Goal: Task Accomplishment & Management: Manage account settings

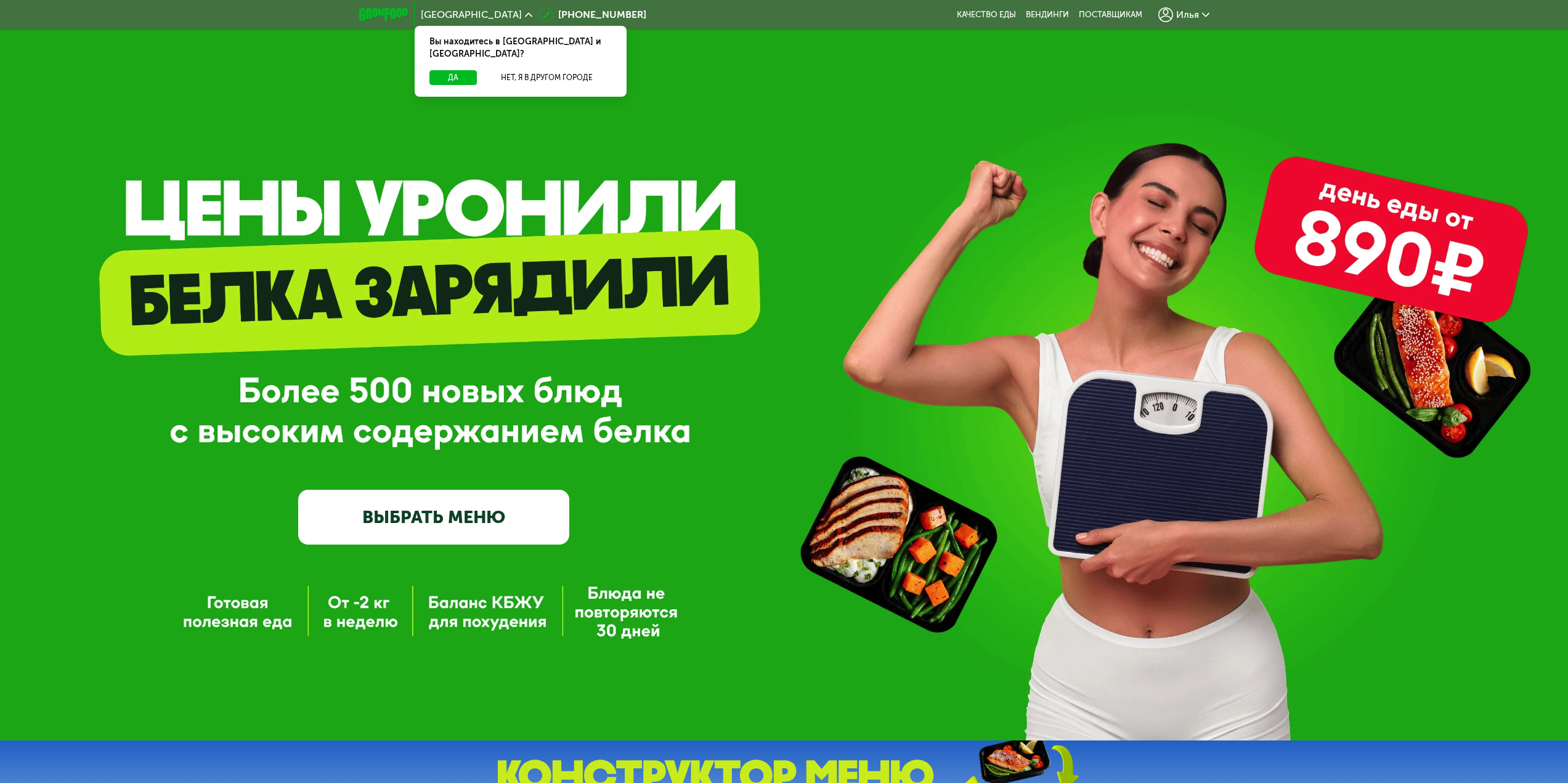
click at [1209, 14] on icon at bounding box center [1206, 15] width 8 height 8
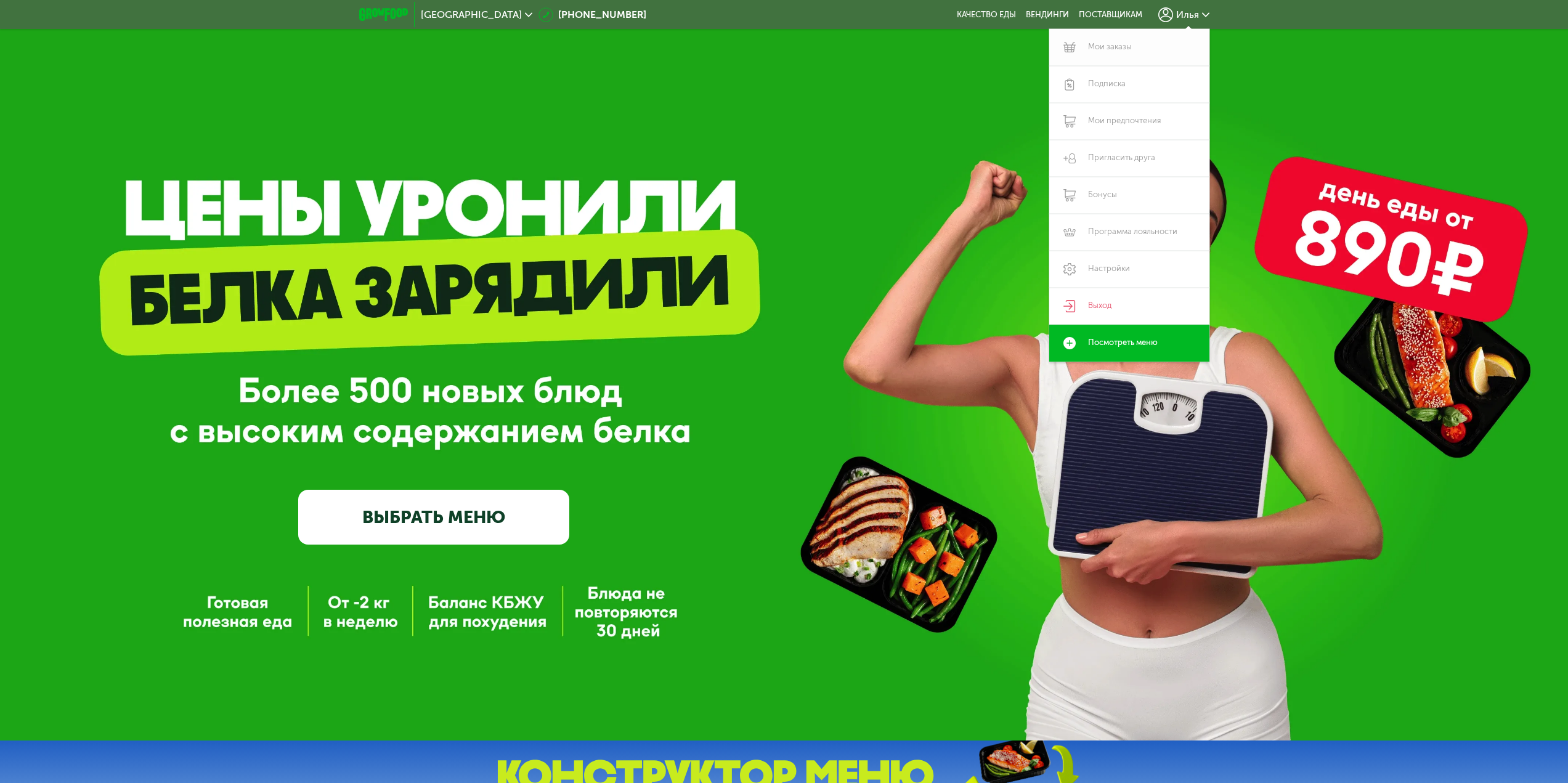
click at [1125, 49] on link "Мои заказы" at bounding box center [1129, 48] width 160 height 37
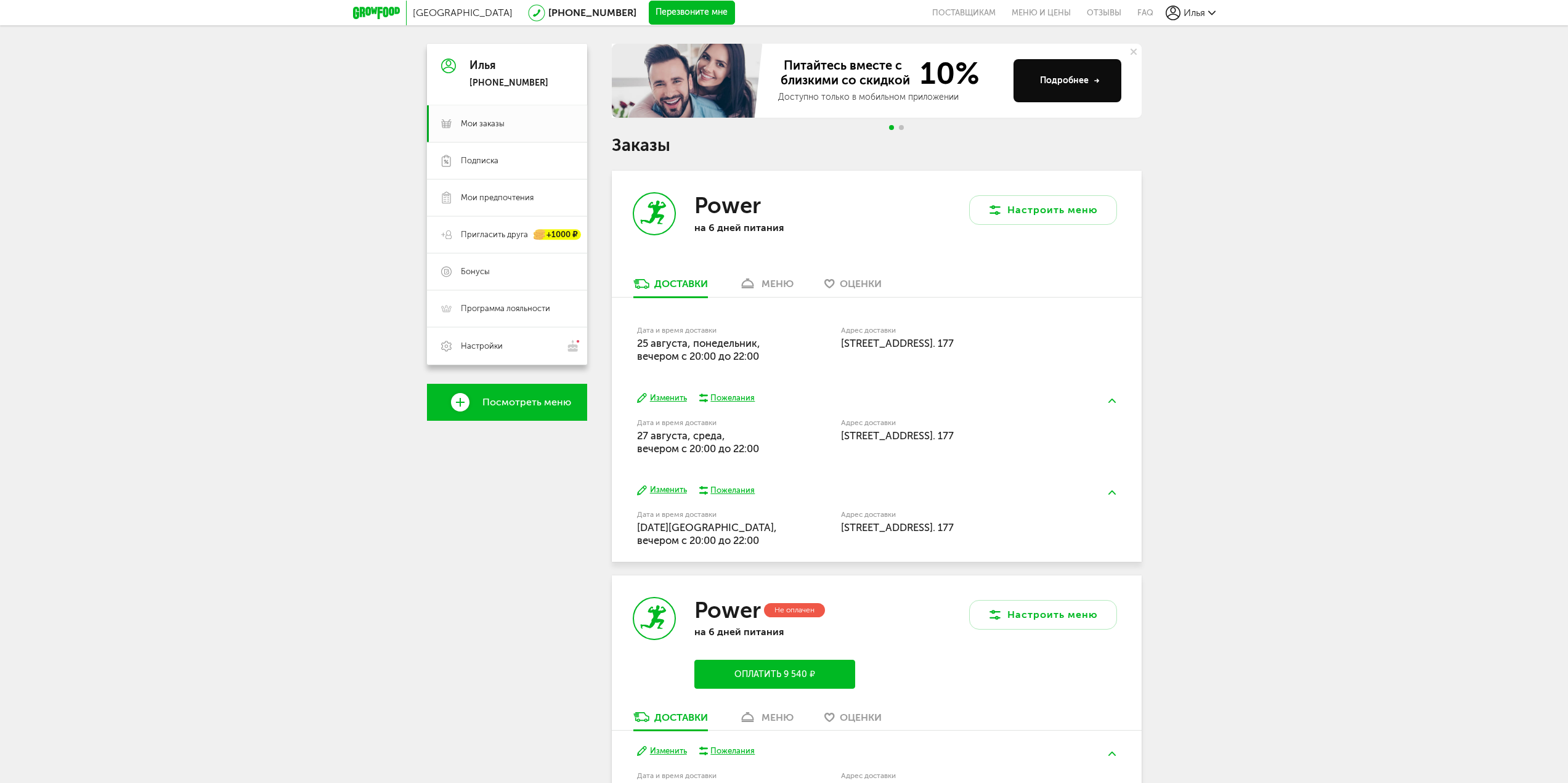
scroll to position [123, 0]
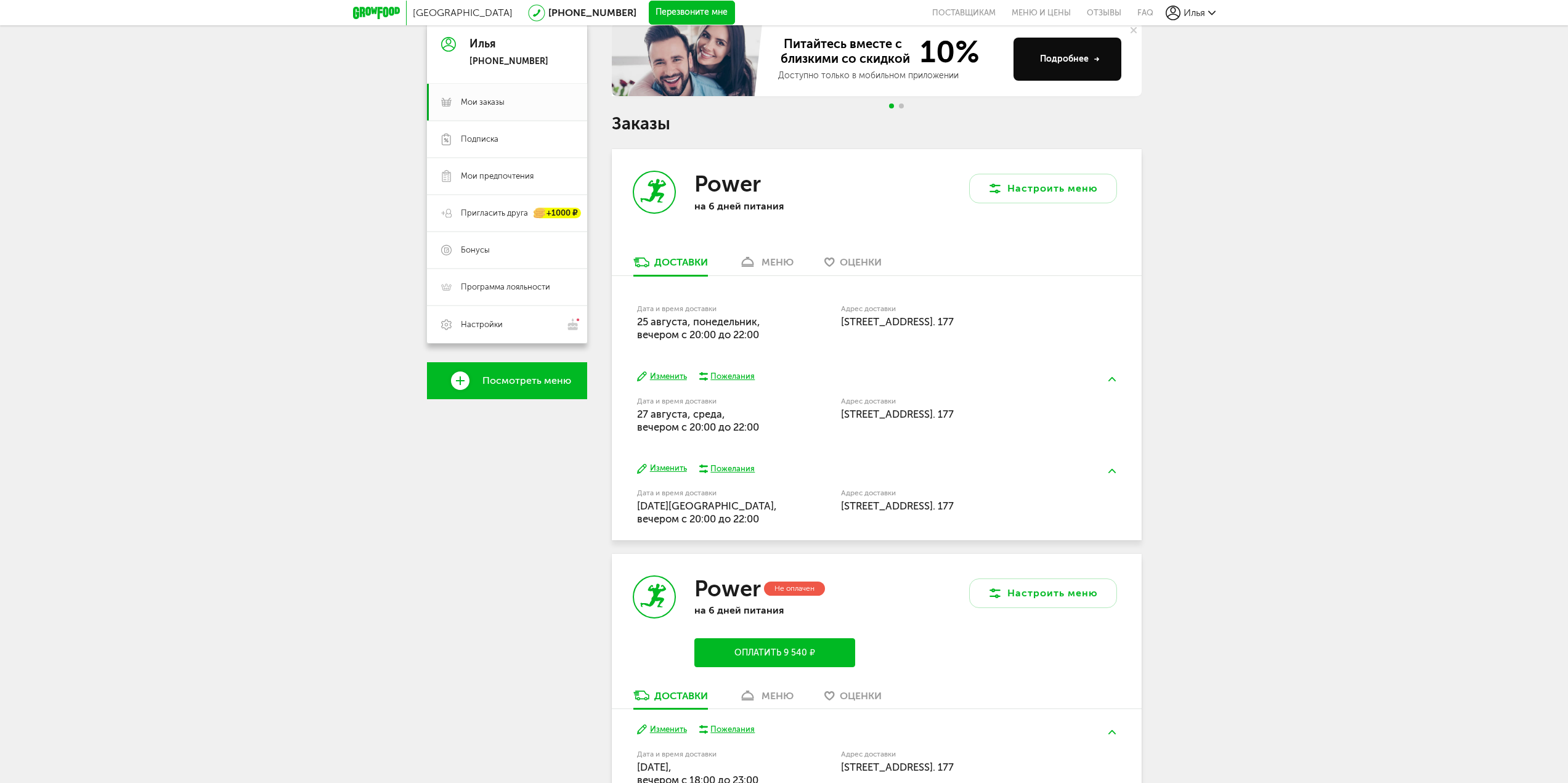
click at [757, 261] on link "меню" at bounding box center [766, 266] width 67 height 20
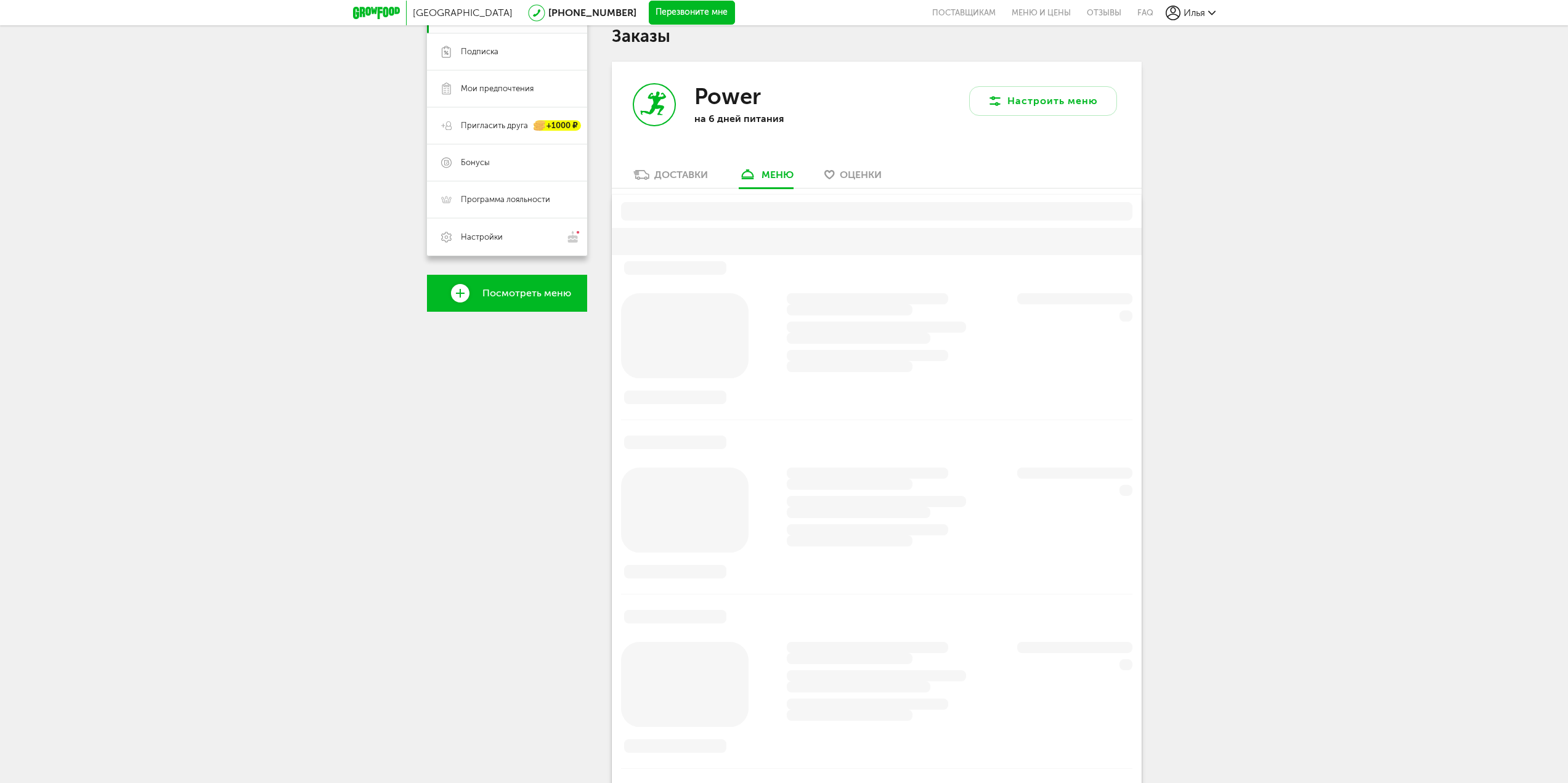
scroll to position [242, 0]
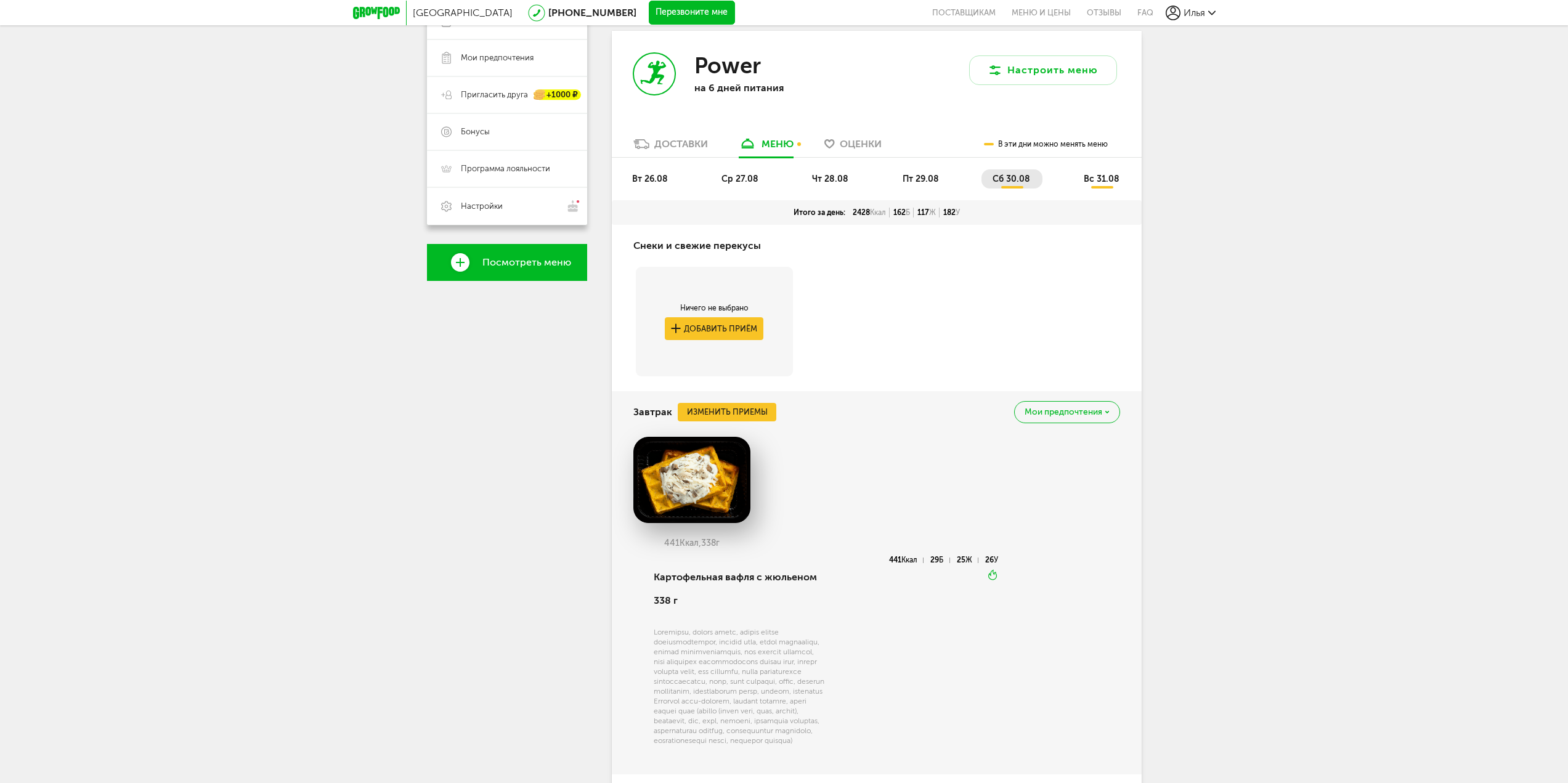
click at [660, 186] on li "вт 26.08" at bounding box center [651, 179] width 59 height 19
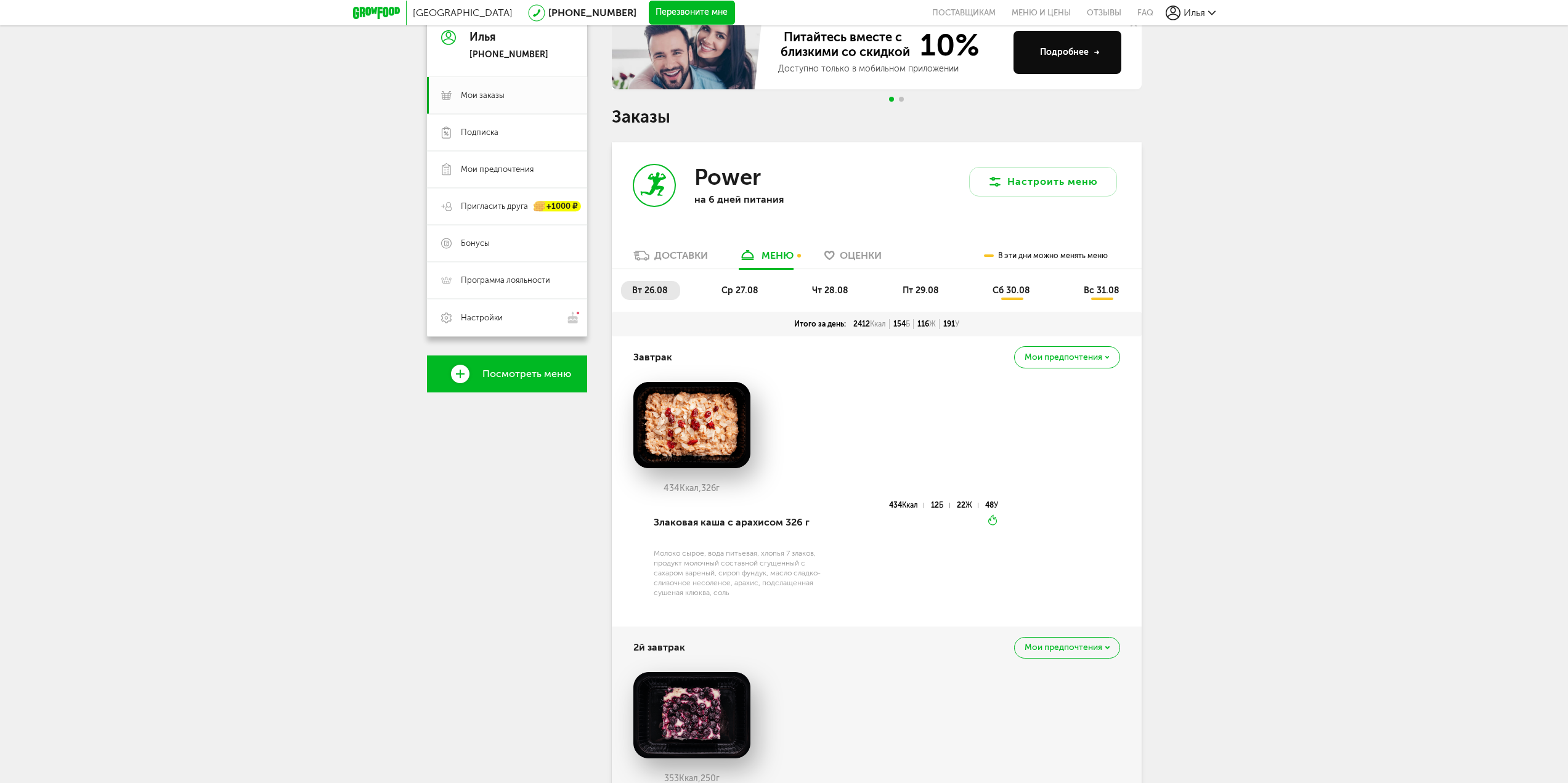
scroll to position [118, 0]
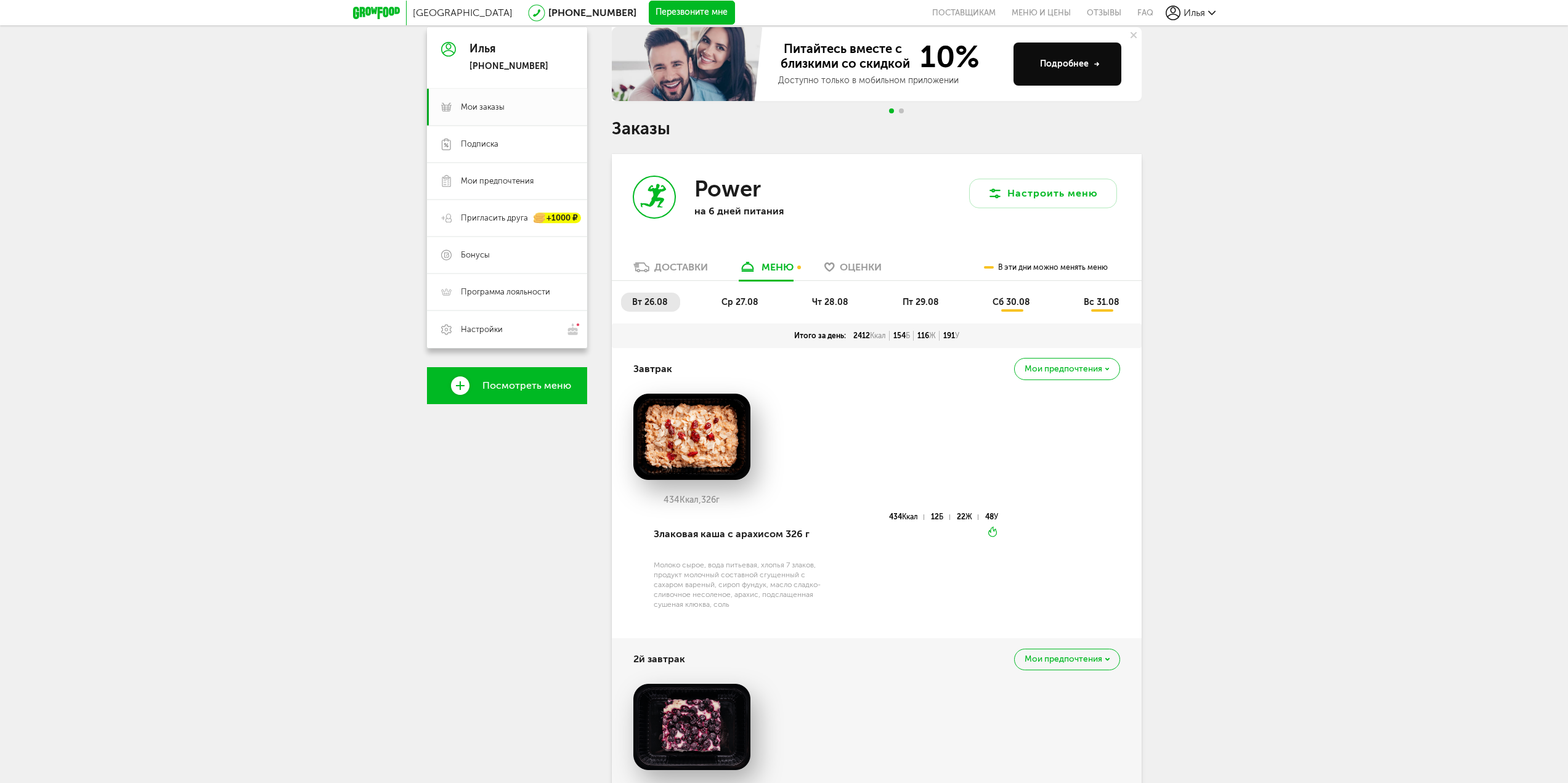
click at [726, 309] on li "ср 27.08" at bounding box center [741, 302] width 60 height 19
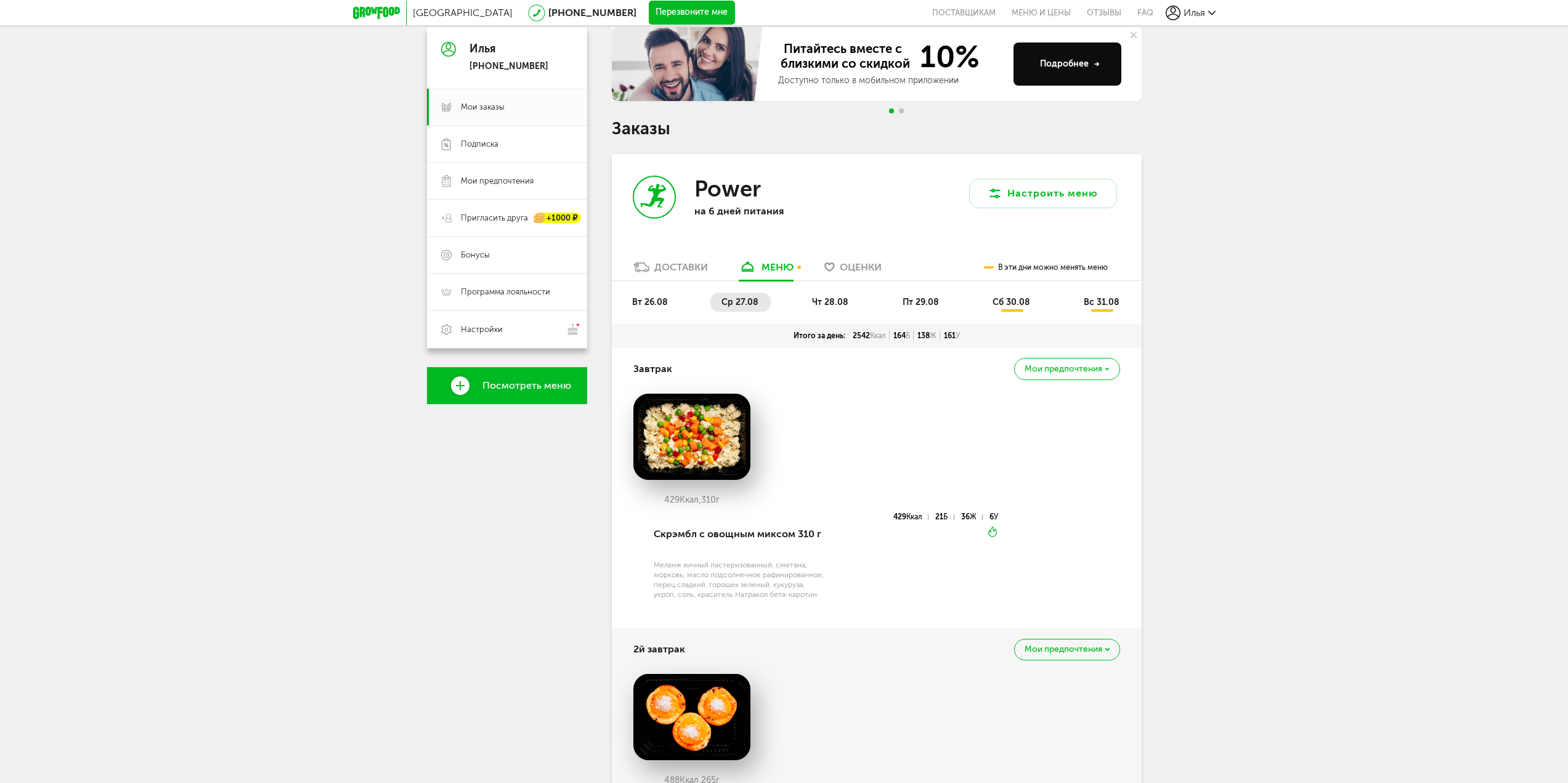
click at [675, 300] on li "вт 26.08" at bounding box center [651, 302] width 59 height 19
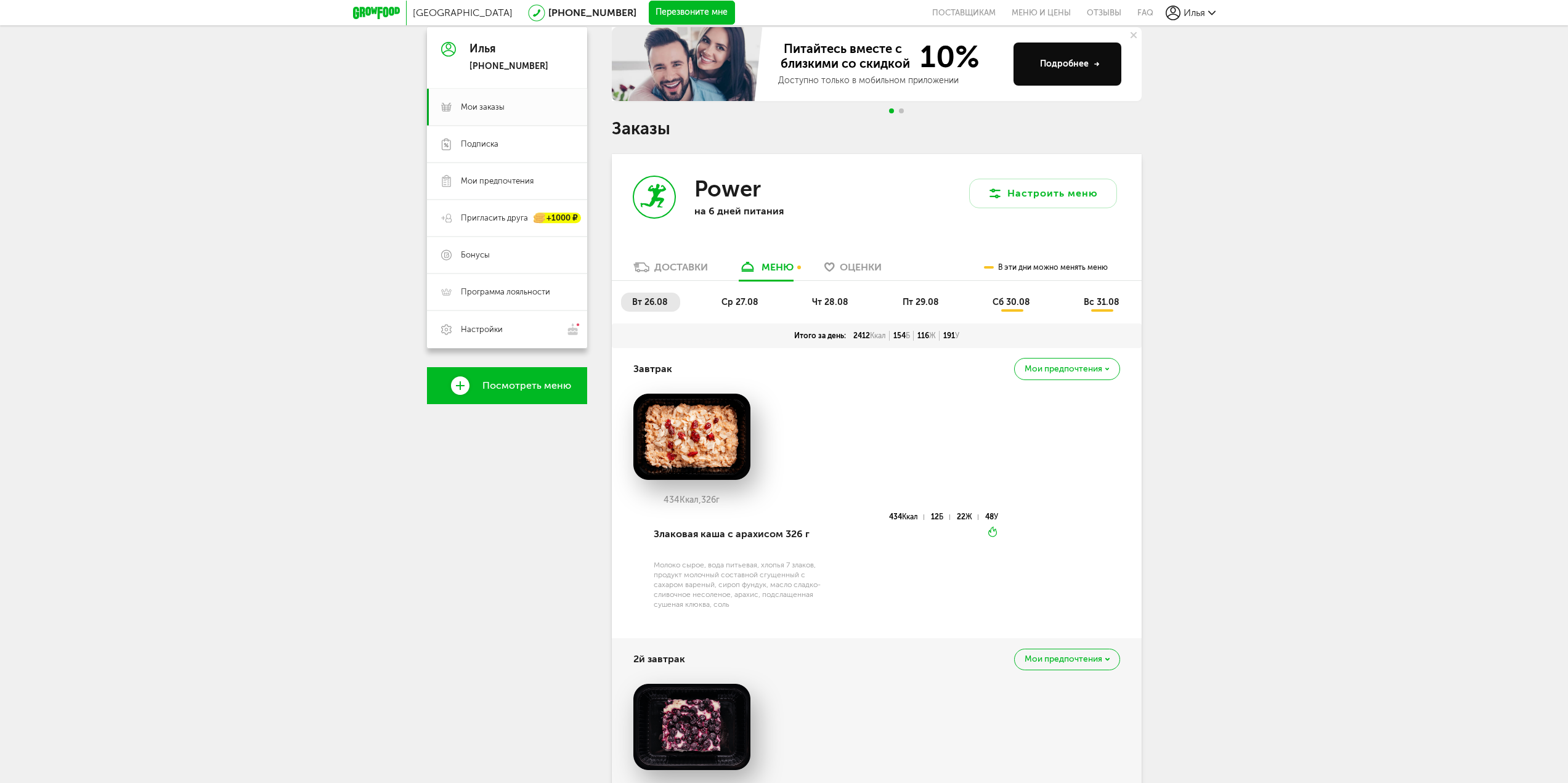
click at [735, 303] on span "ср 27.08" at bounding box center [740, 302] width 37 height 10
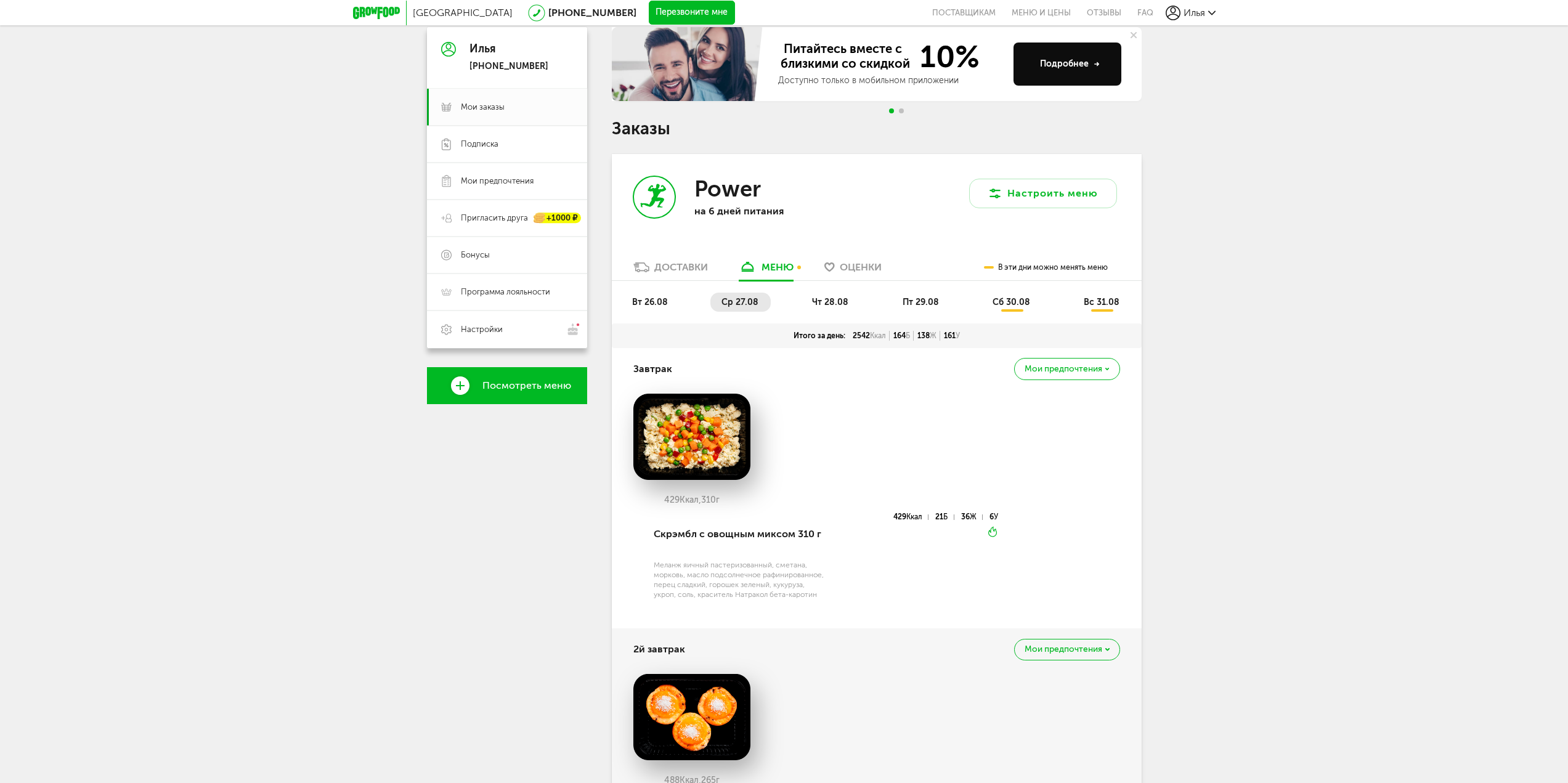
click at [847, 306] on span "чт 28.08" at bounding box center [830, 302] width 37 height 10
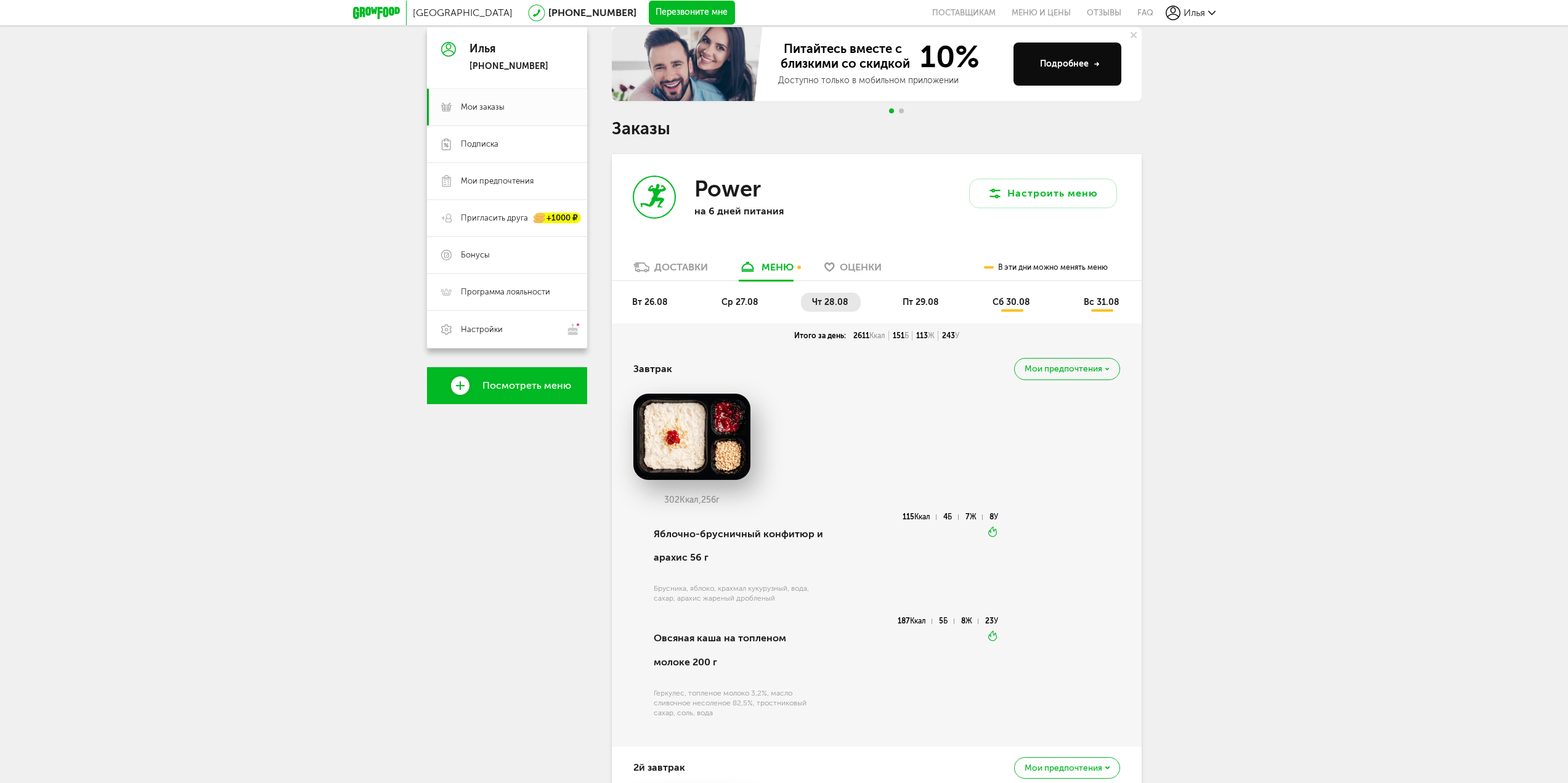
drag, startPoint x: 943, startPoint y: 306, endPoint x: 954, endPoint y: 306, distance: 11.0
click at [944, 306] on li "пт 29.08" at bounding box center [921, 302] width 60 height 19
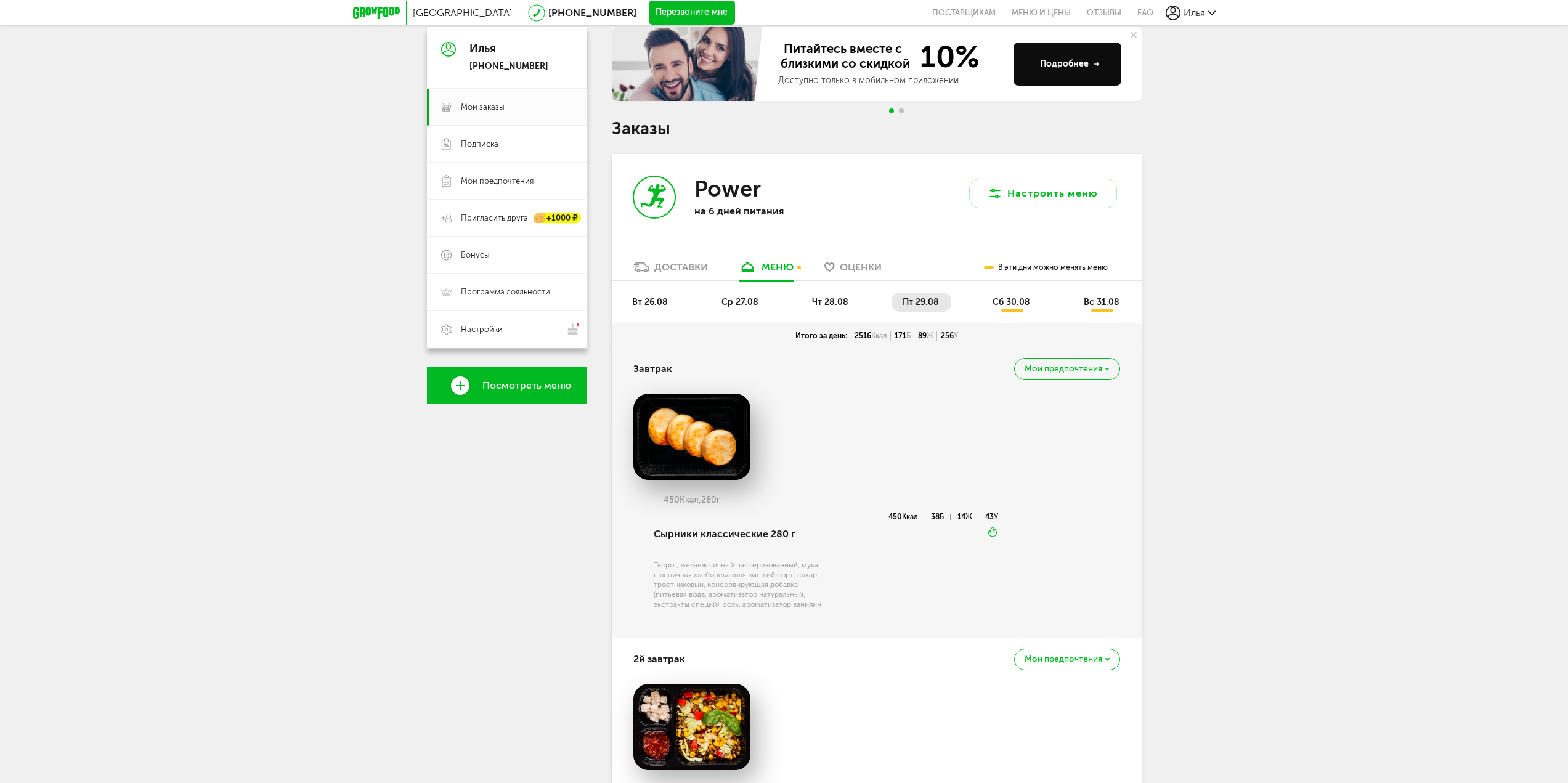
click at [1003, 305] on span "сб 30.08" at bounding box center [1011, 302] width 37 height 10
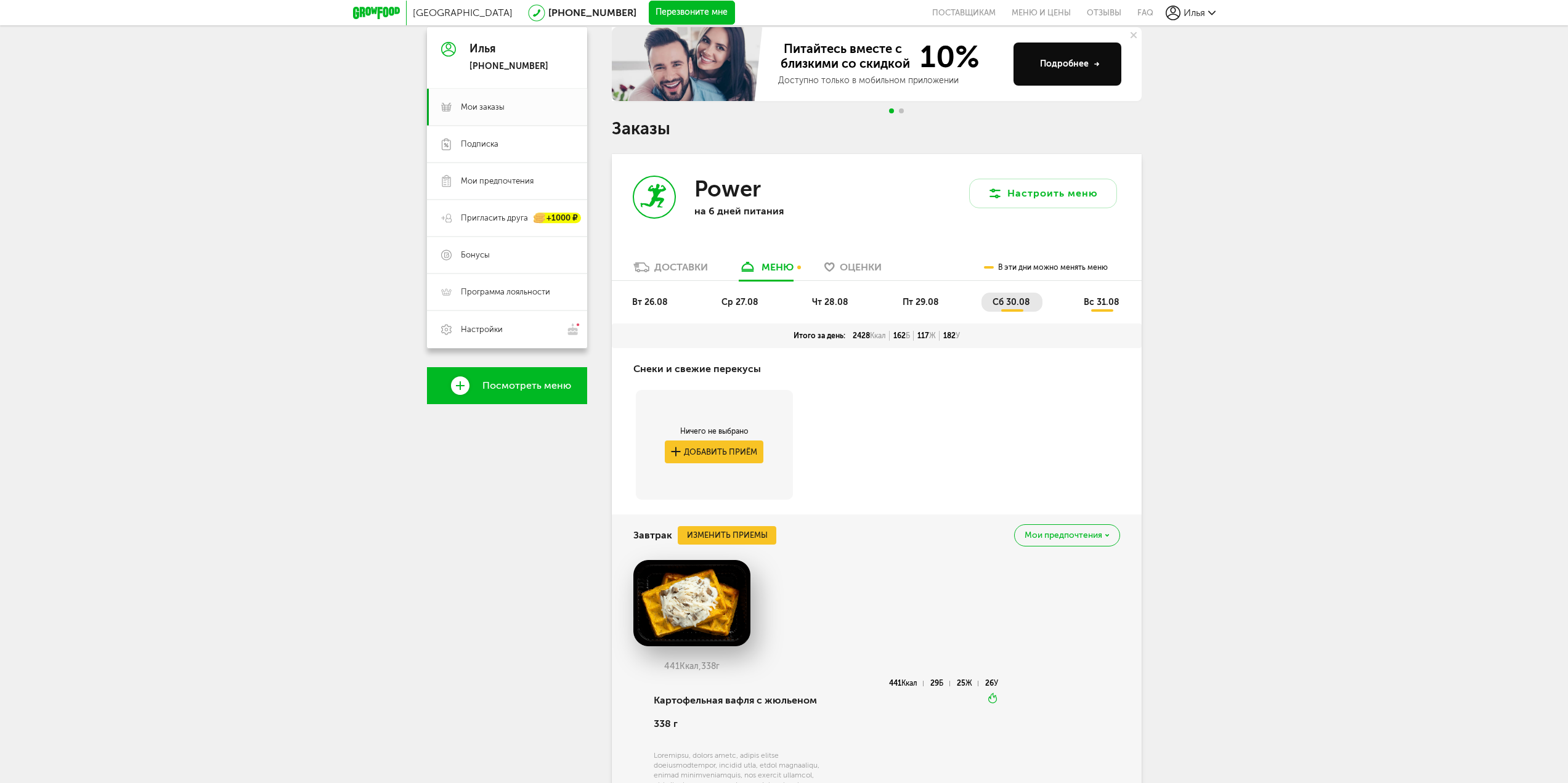
click at [1106, 307] on li "вс 31.08" at bounding box center [1103, 302] width 59 height 19
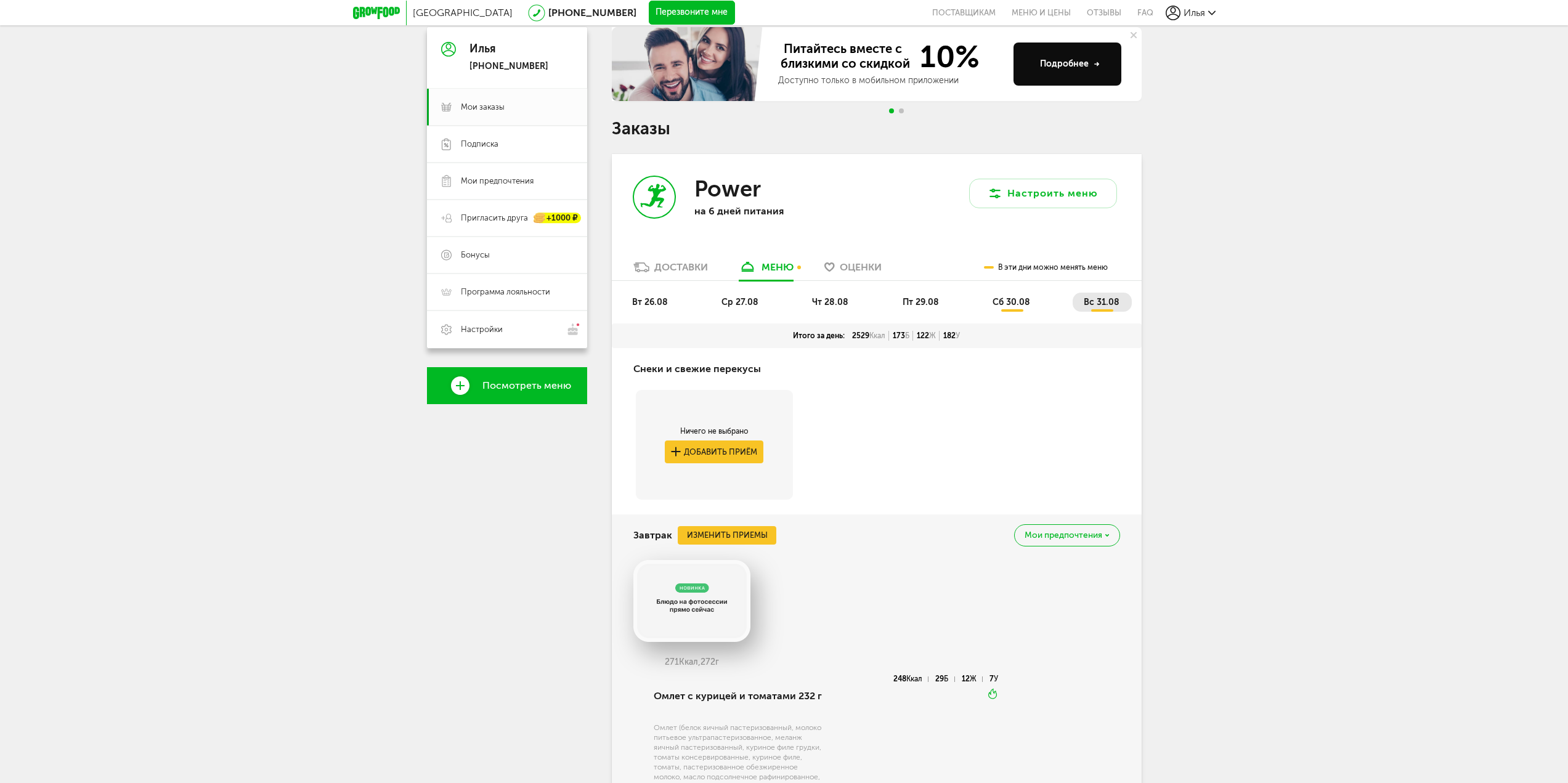
click at [1016, 298] on span "сб 30.08" at bounding box center [1011, 302] width 37 height 10
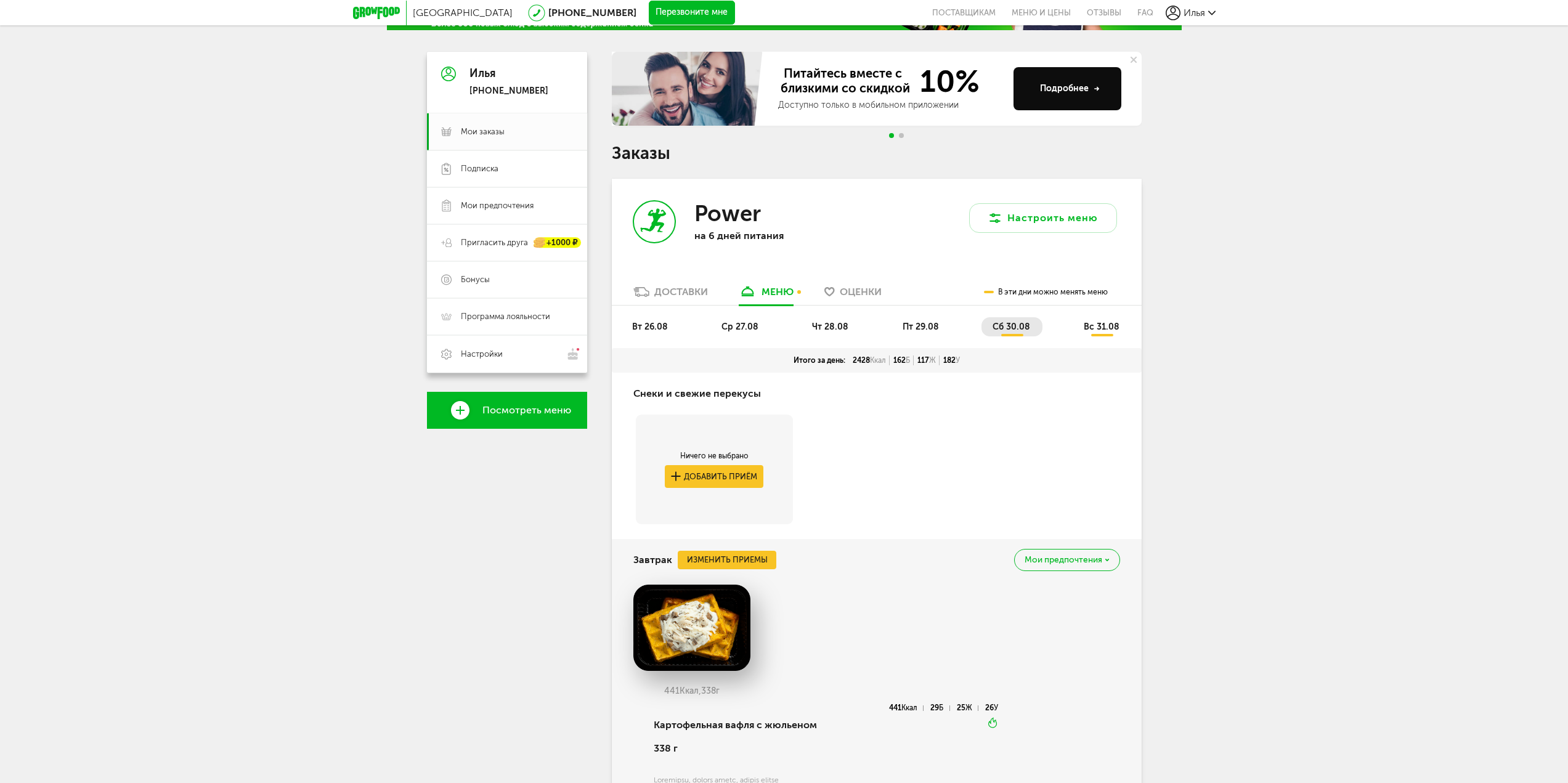
scroll to position [0, 0]
